Goal: Navigation & Orientation: Find specific page/section

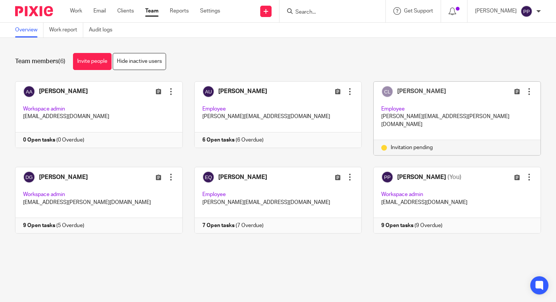
click at [156, 15] on link "Team" at bounding box center [151, 11] width 13 height 8
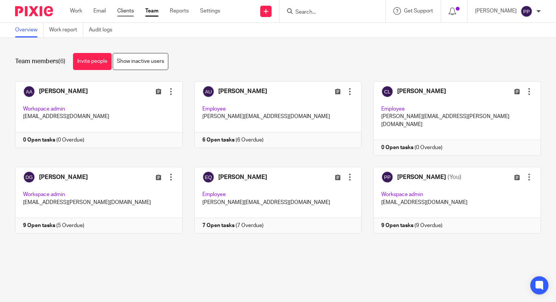
click at [124, 10] on link "Clients" at bounding box center [125, 11] width 17 height 8
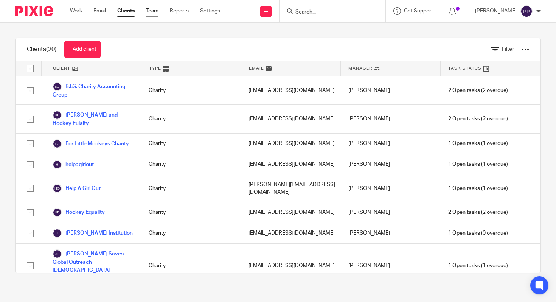
click at [152, 11] on link "Team" at bounding box center [152, 11] width 12 height 8
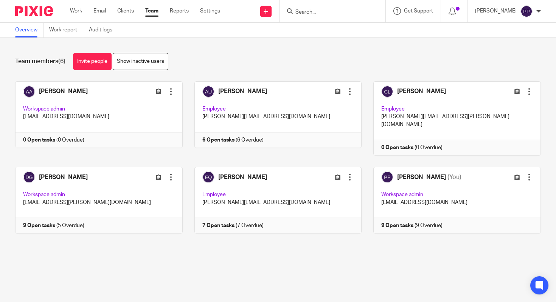
click at [125, 18] on div "Work Email Clients Team Reports Settings Work Email Clients Team Reports Settin…" at bounding box center [146, 11] width 169 height 22
click at [125, 17] on div "Work Email Clients Team Reports Settings Work Email Clients Team Reports Settin…" at bounding box center [146, 11] width 169 height 22
click at [124, 13] on link "Clients" at bounding box center [125, 11] width 17 height 8
